Goal: Check status: Check status

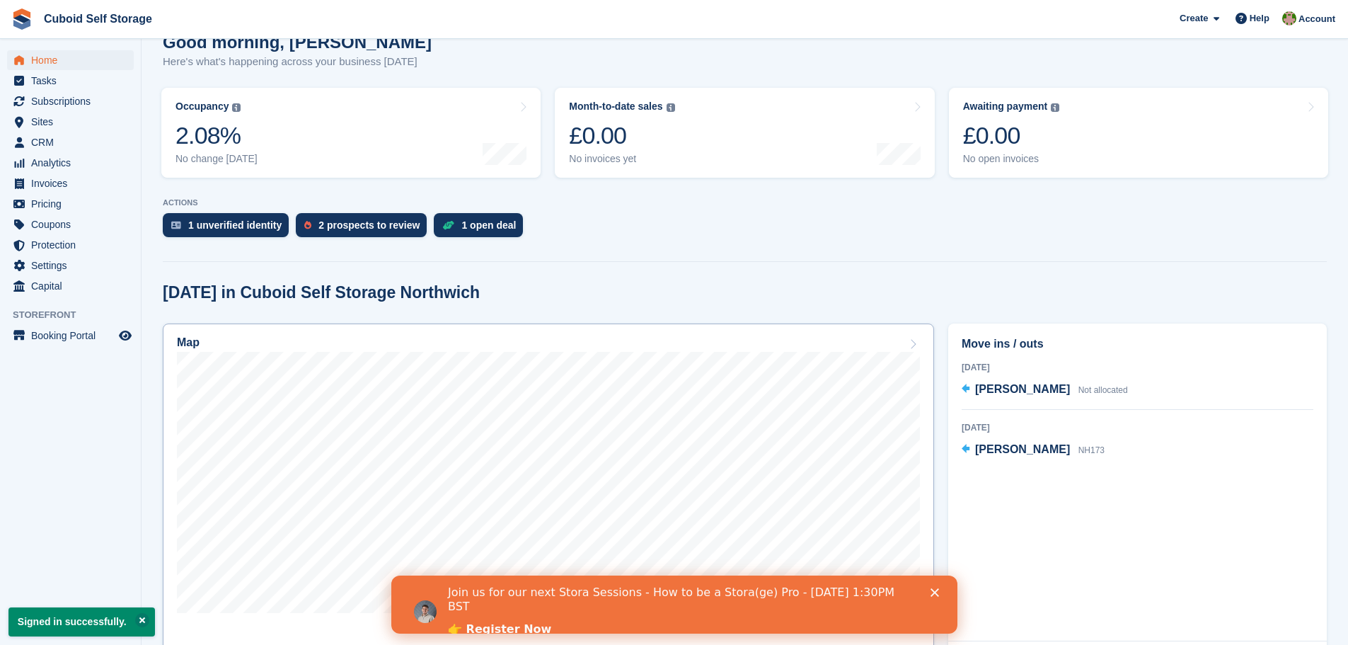
scroll to position [142, 0]
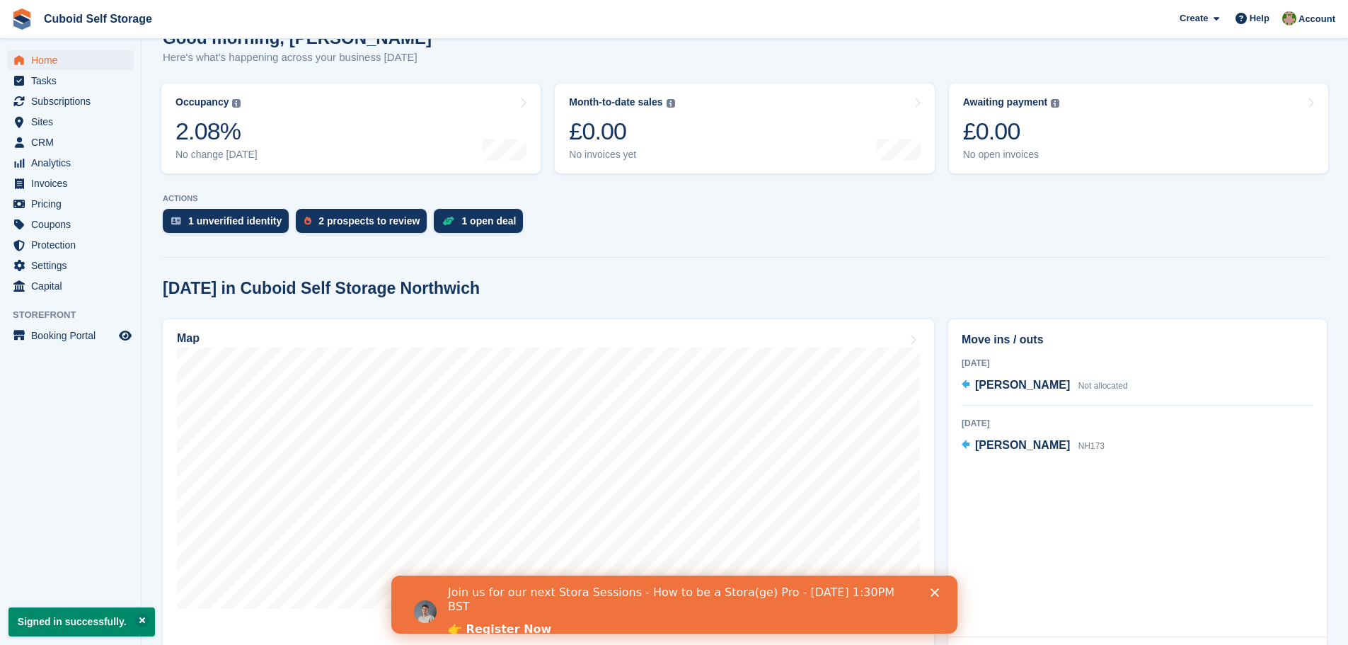
click at [931, 595] on polygon "Close" at bounding box center [934, 592] width 8 height 8
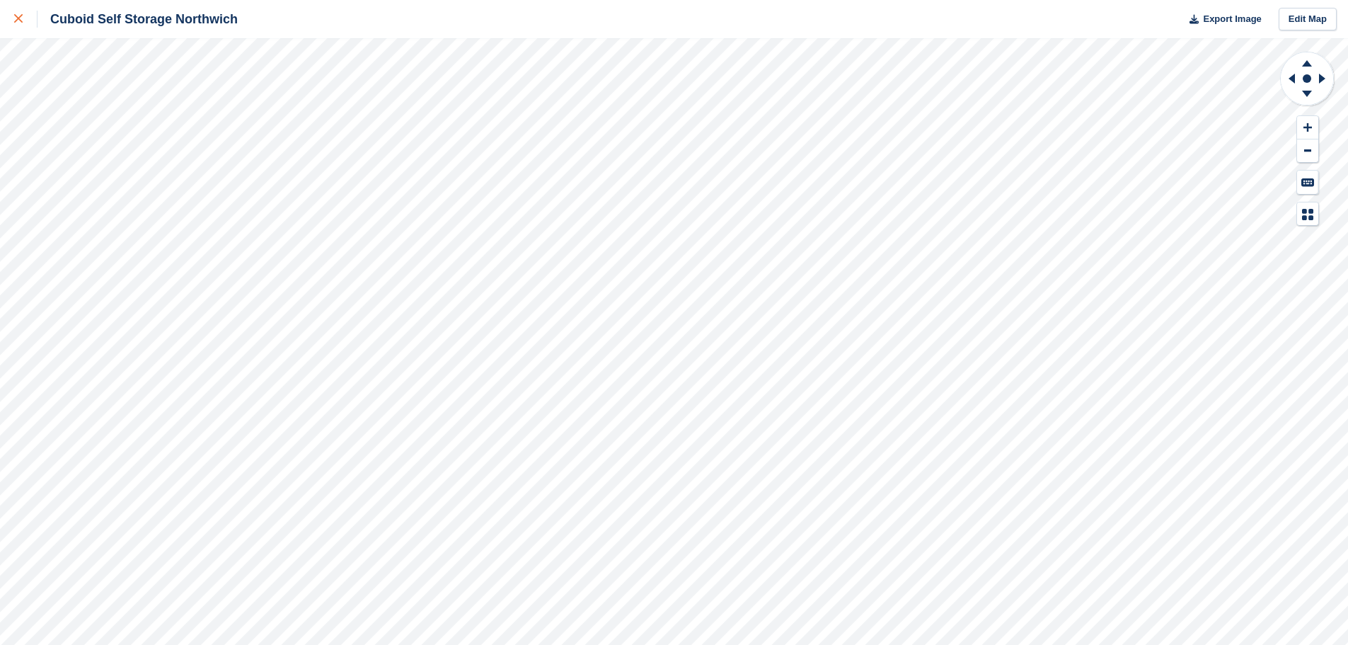
click at [22, 11] on div at bounding box center [25, 19] width 23 height 17
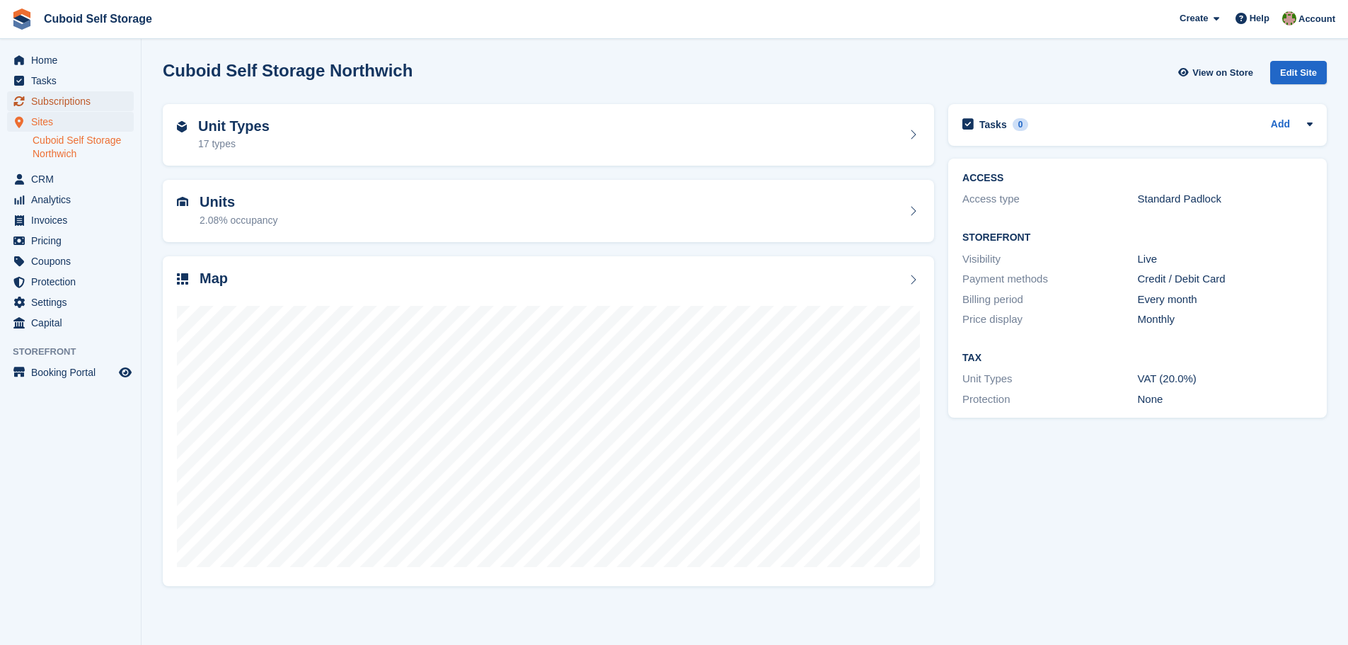
click at [62, 102] on span "Subscriptions" at bounding box center [73, 101] width 85 height 20
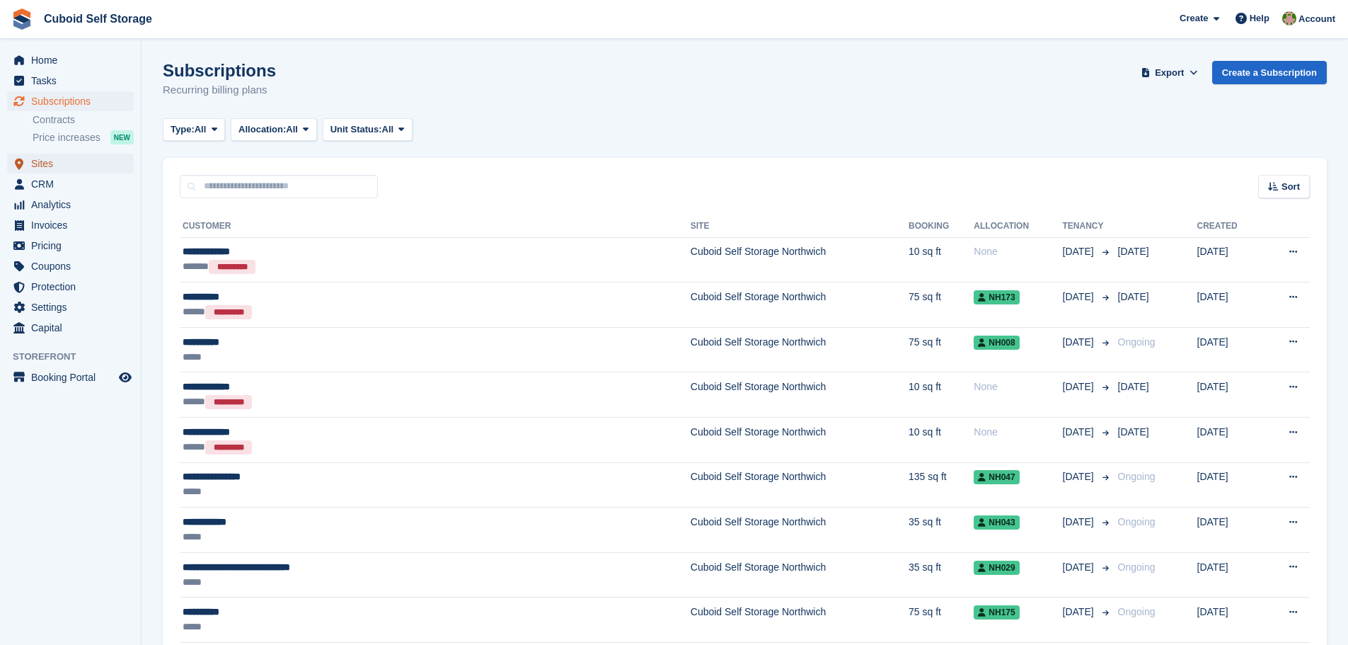
click at [64, 162] on span "Sites" at bounding box center [73, 164] width 85 height 20
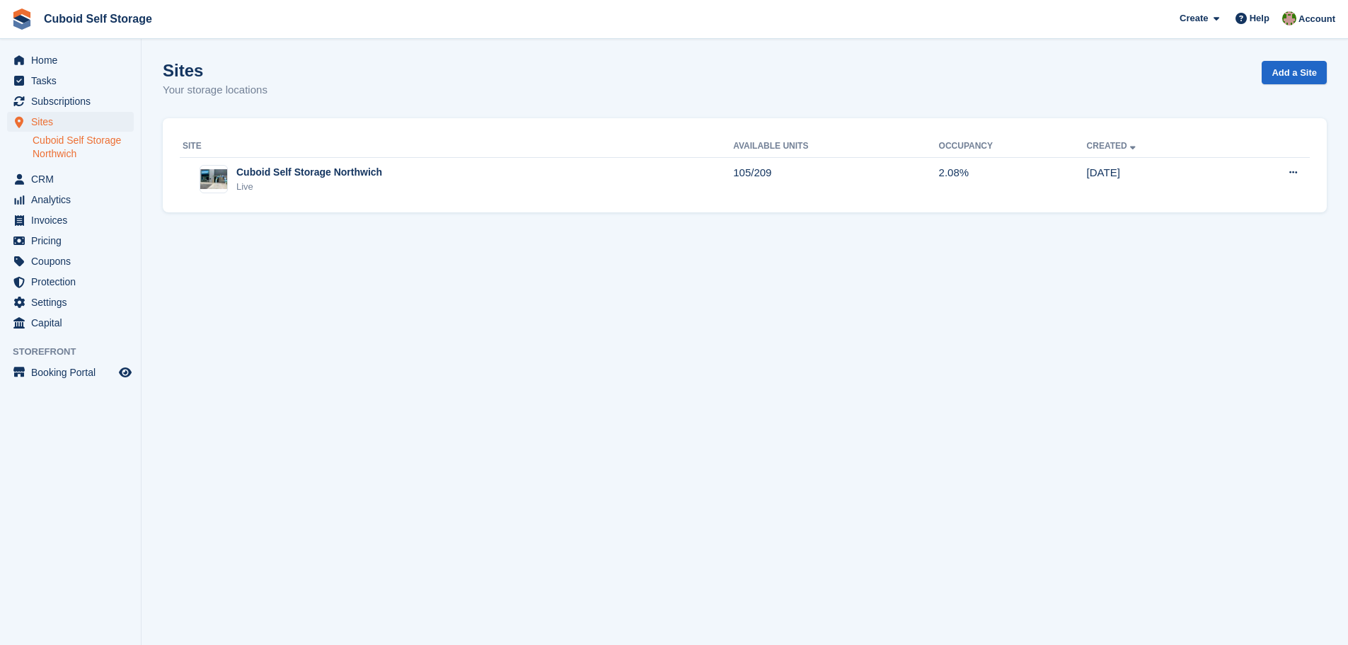
click at [83, 144] on link "Cuboid Self Storage Northwich" at bounding box center [83, 147] width 101 height 27
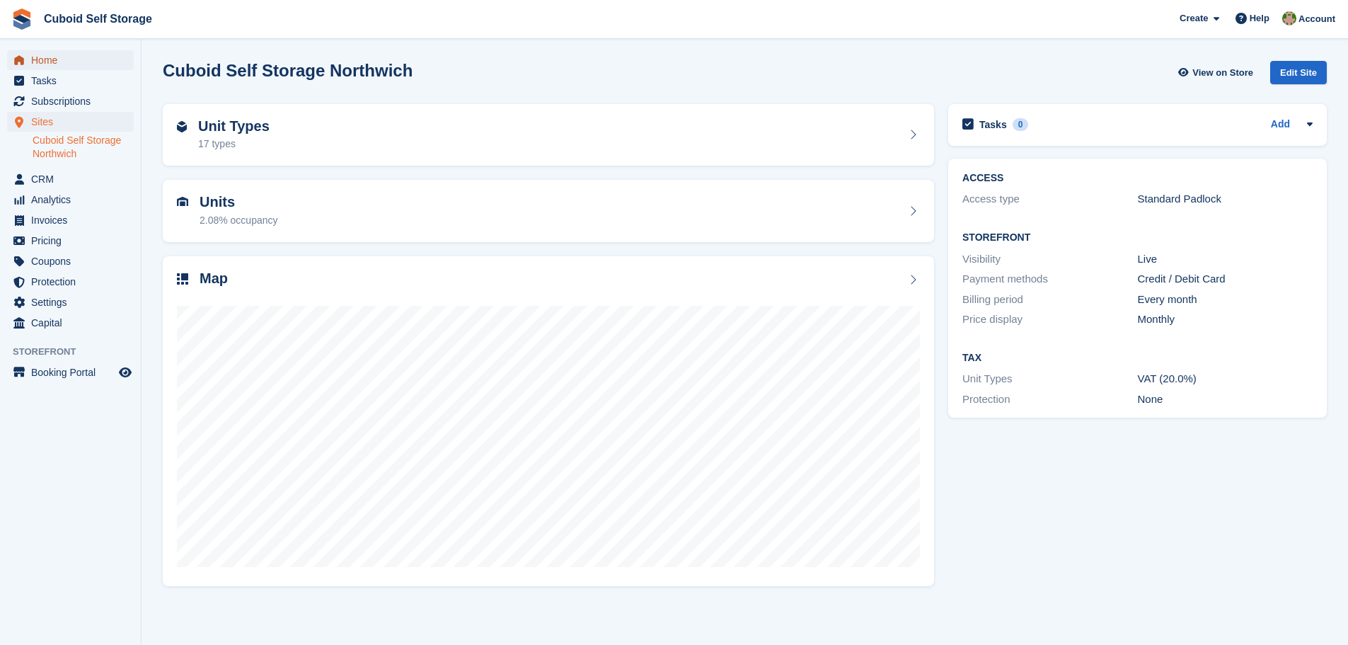
click at [44, 58] on span "Home" at bounding box center [73, 60] width 85 height 20
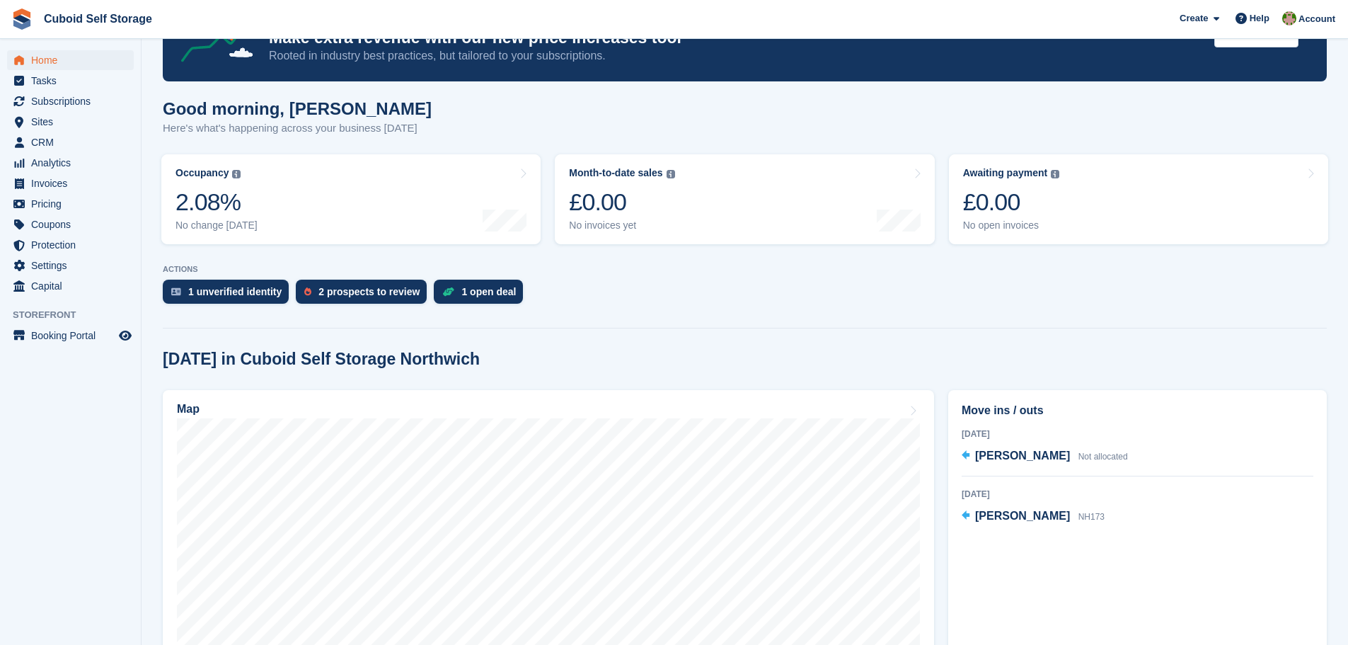
scroll to position [142, 0]
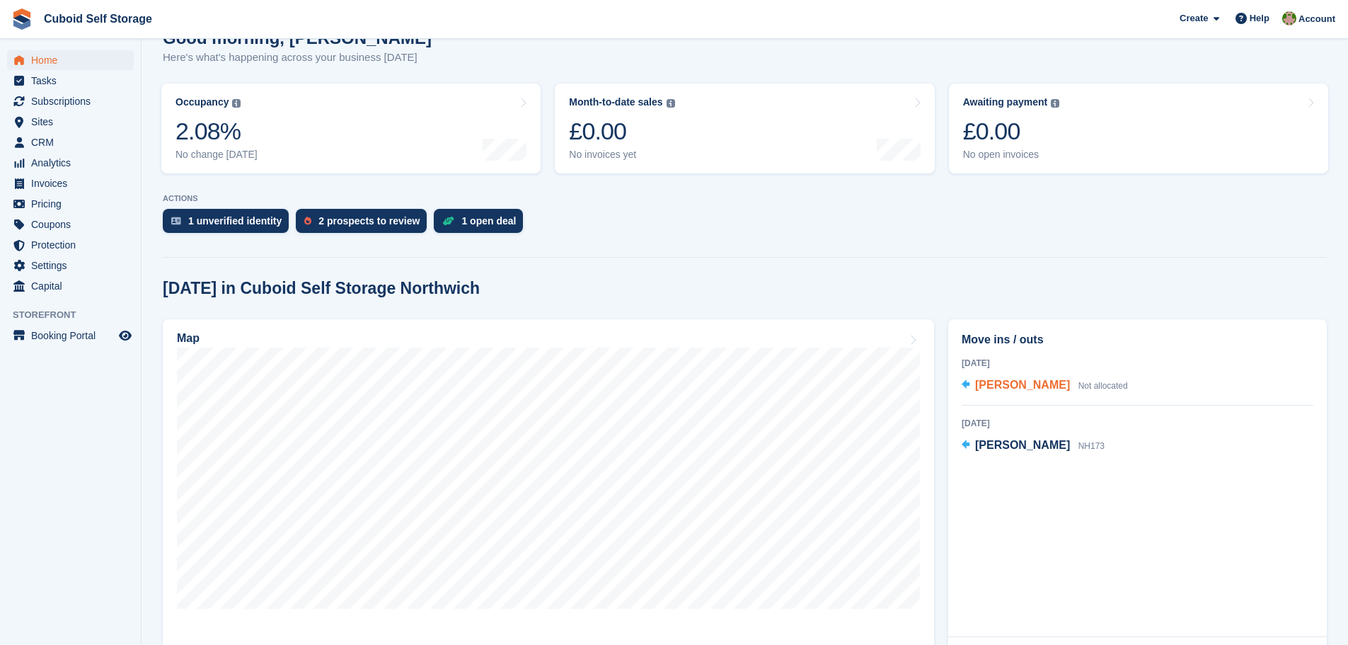
click at [1092, 384] on span "Not allocated" at bounding box center [1104, 386] width 50 height 10
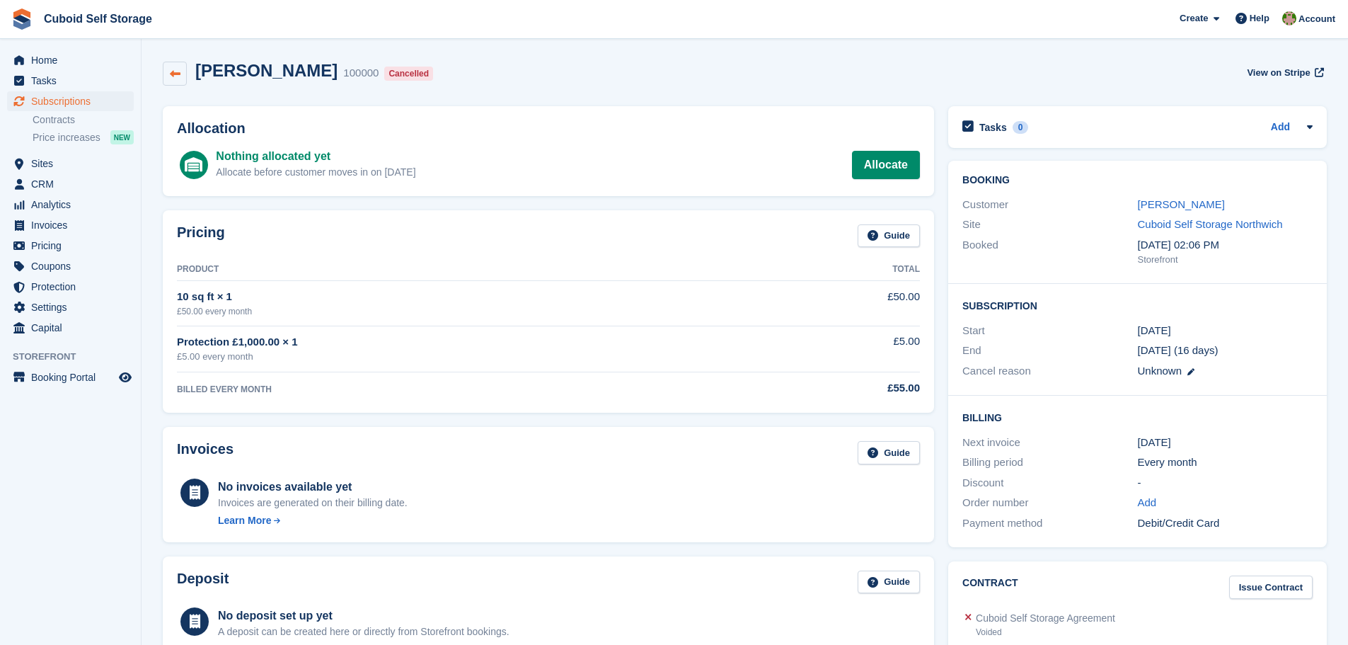
click at [176, 71] on icon at bounding box center [175, 74] width 11 height 11
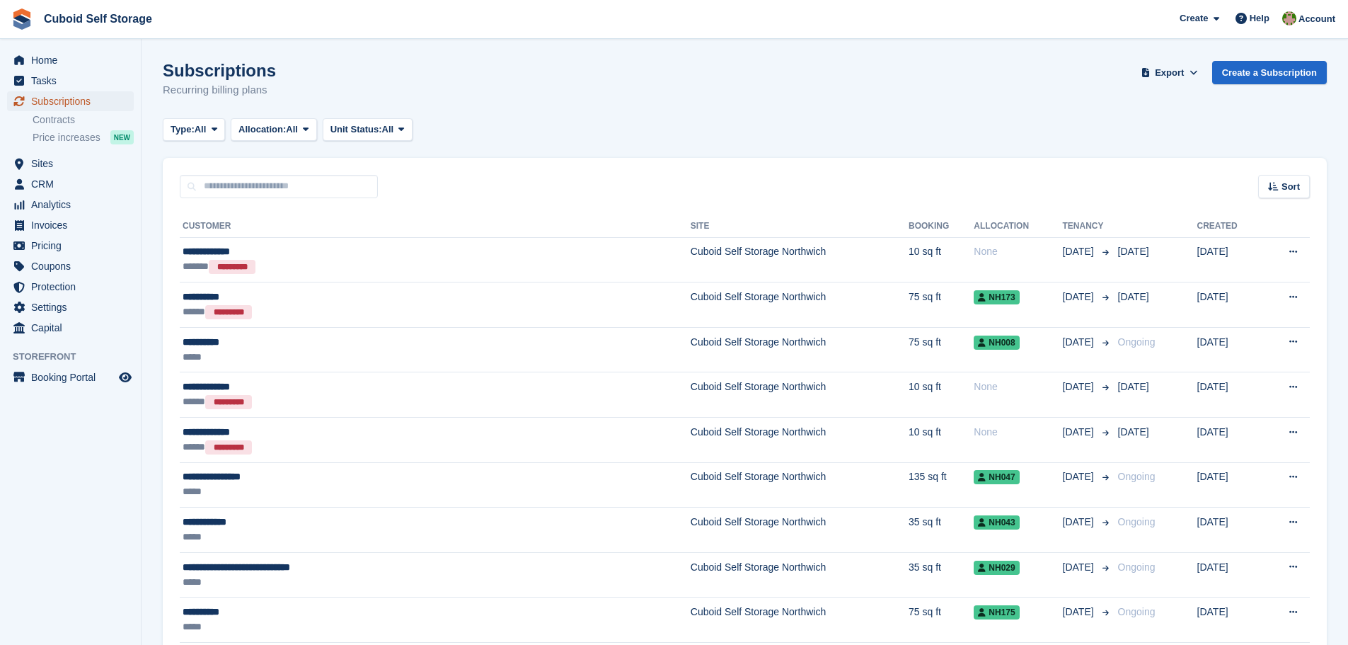
click at [29, 101] on link "Subscriptions" at bounding box center [70, 101] width 127 height 20
click at [68, 66] on span "Home" at bounding box center [73, 60] width 85 height 20
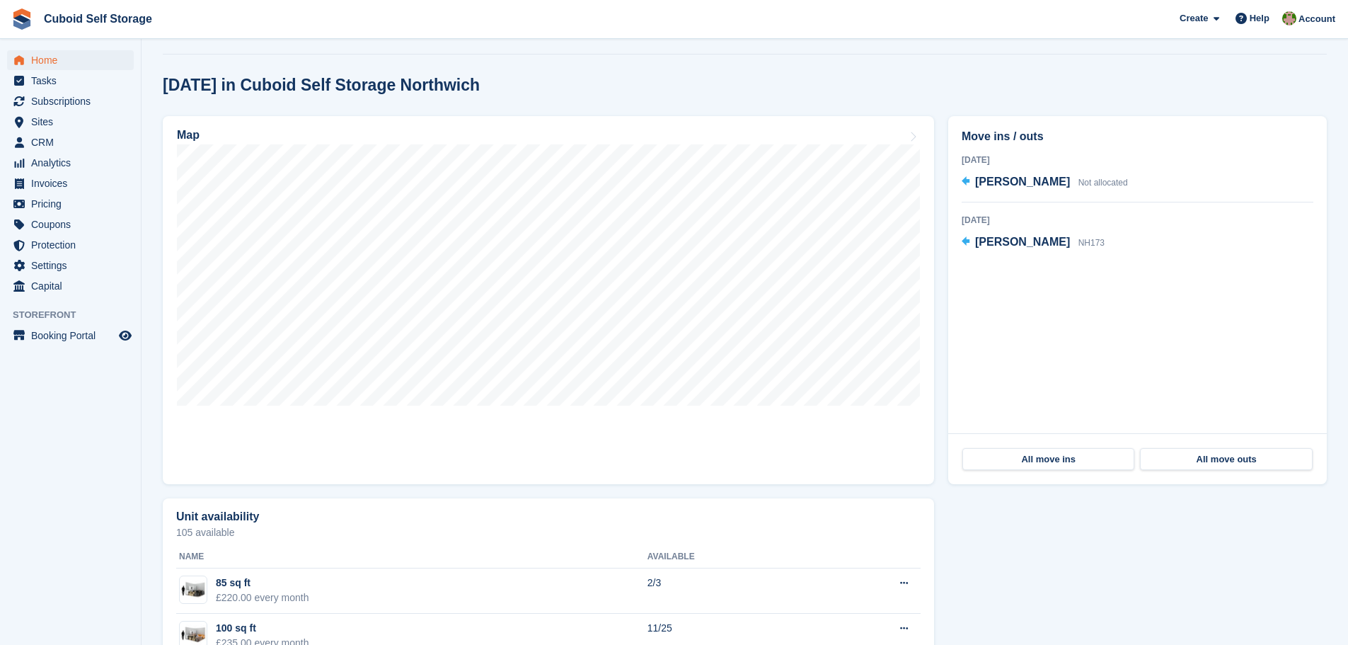
scroll to position [354, 0]
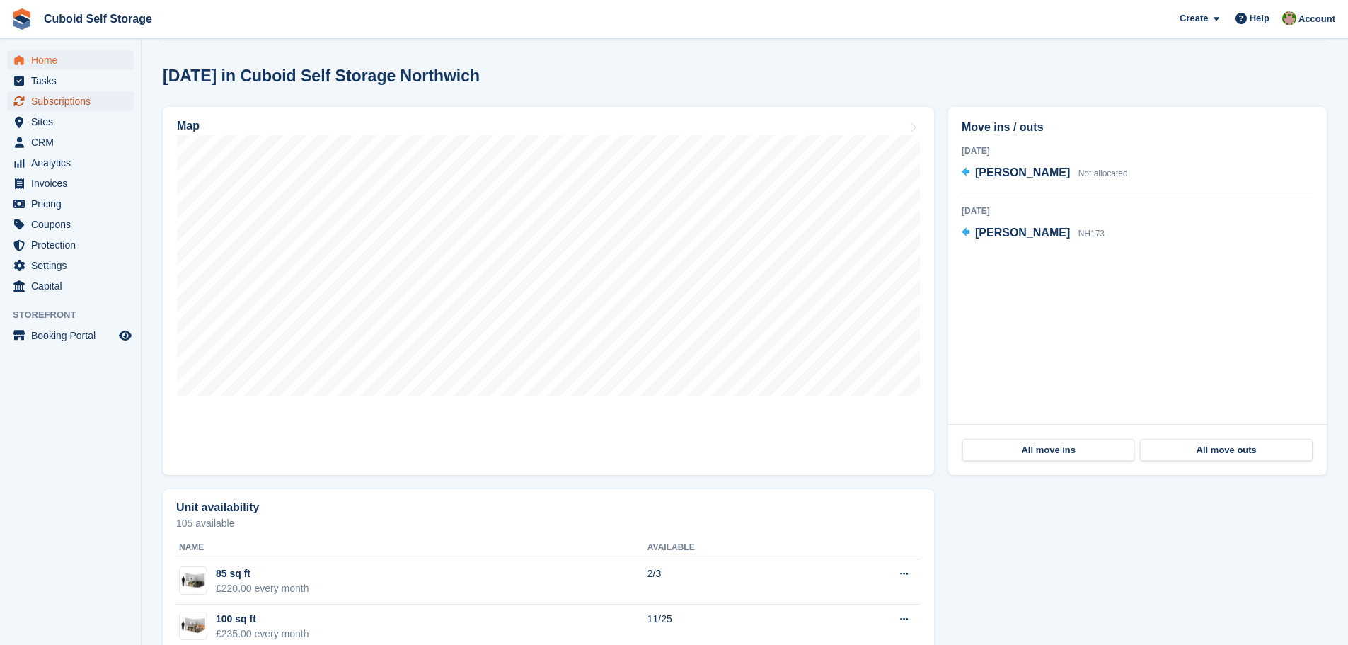
click at [90, 105] on span "Subscriptions" at bounding box center [73, 101] width 85 height 20
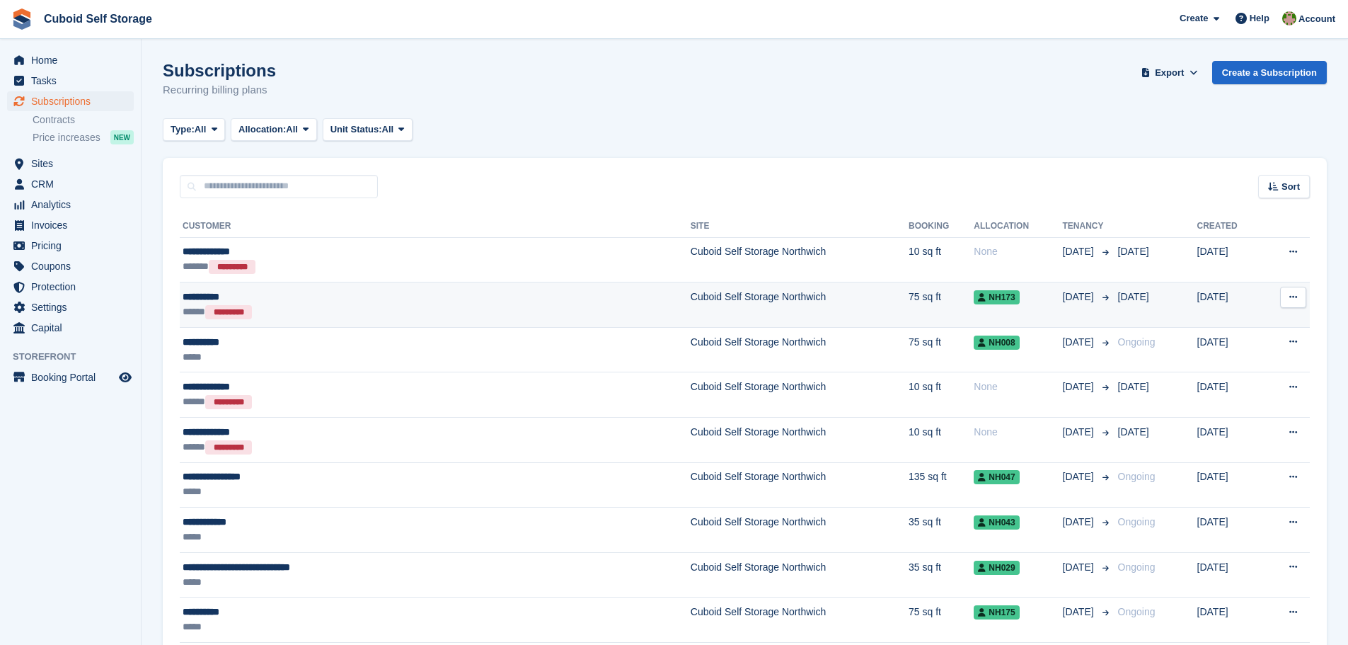
click at [738, 311] on td "Cuboid Self Storage Northwich" at bounding box center [800, 304] width 218 height 45
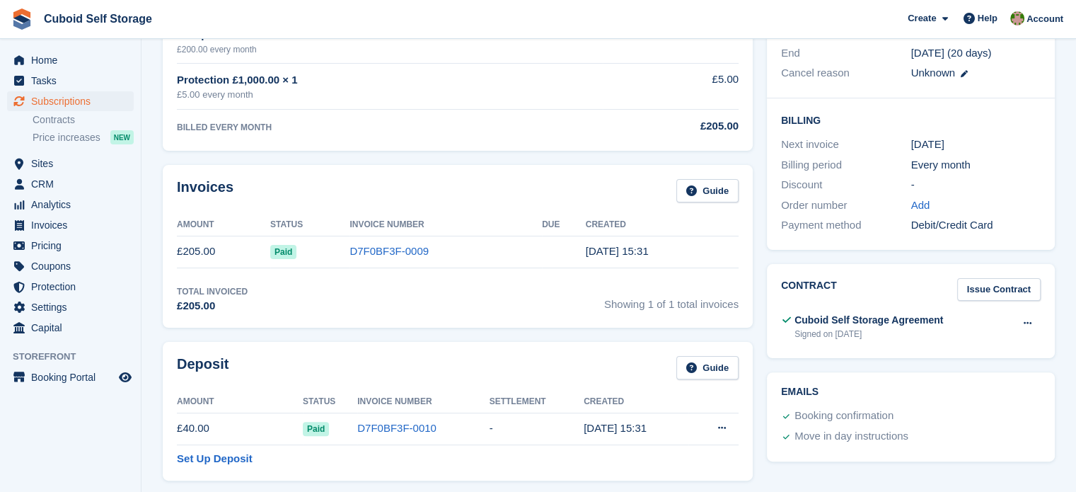
scroll to position [283, 0]
